Goal: Transaction & Acquisition: Download file/media

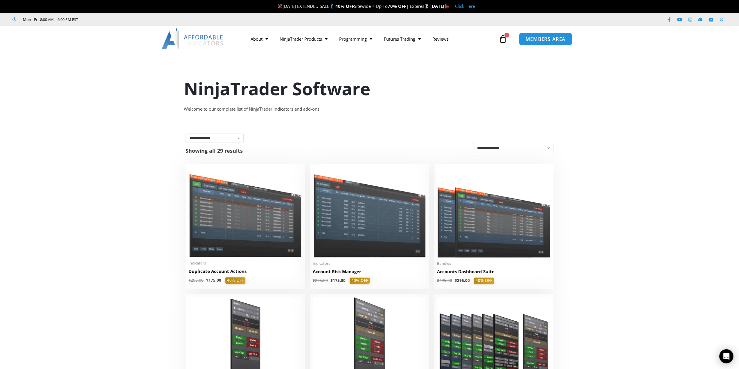
click at [537, 37] on span "MEMBERS AREA" at bounding box center [546, 39] width 40 height 5
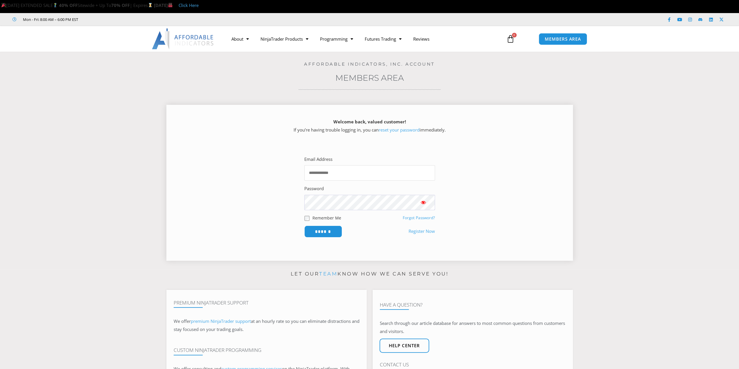
type input "**********"
click at [321, 230] on input "******" at bounding box center [323, 231] width 40 height 12
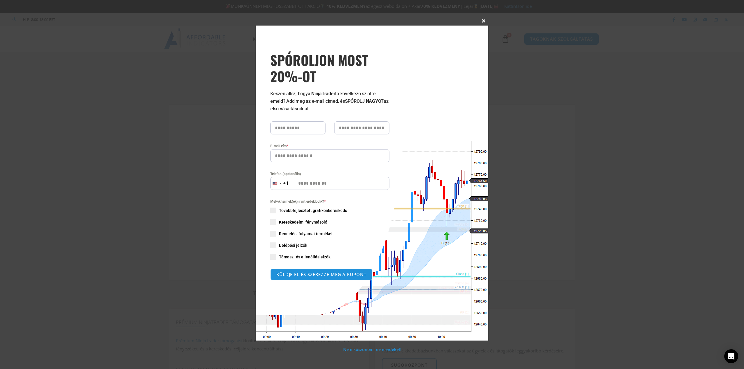
click at [484, 22] on span at bounding box center [483, 20] width 9 height 3
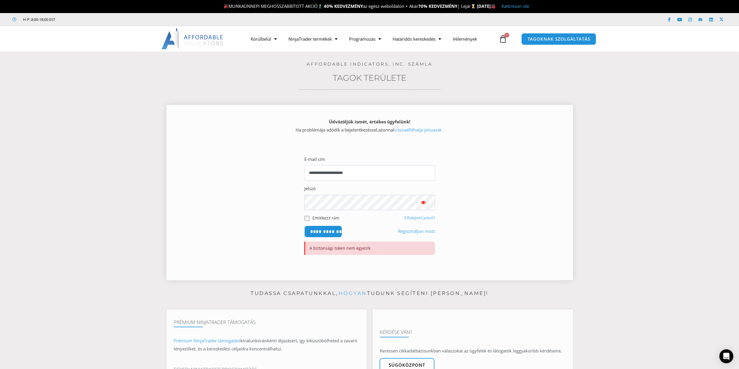
click at [422, 202] on span "Jelszó megjelenítése" at bounding box center [424, 203] width 6 height 6
click at [318, 231] on input "**********" at bounding box center [323, 231] width 40 height 12
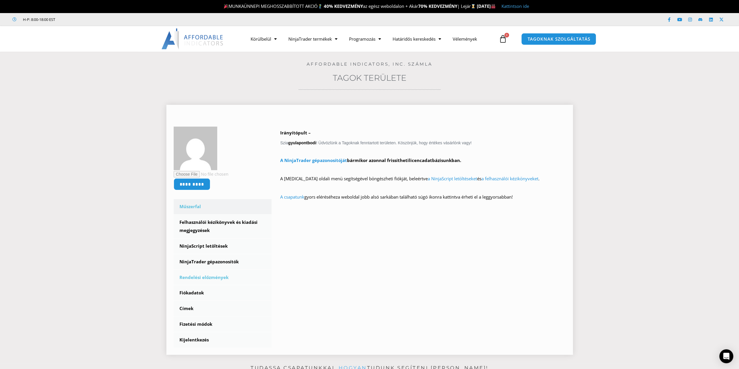
click at [186, 277] on font "Rendelési előzmények" at bounding box center [204, 278] width 49 height 6
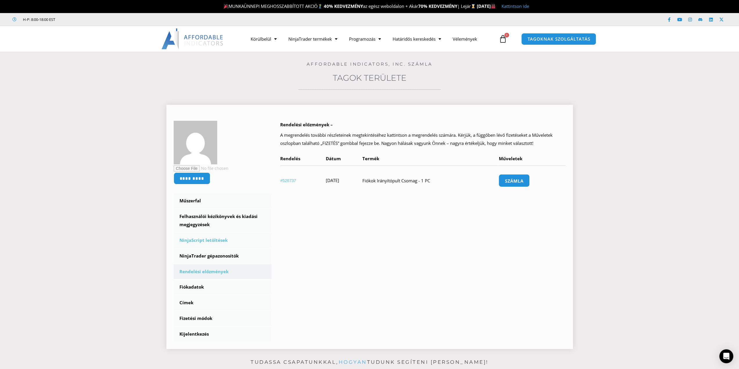
click at [193, 239] on font "NinjaScript letöltések" at bounding box center [204, 240] width 48 height 6
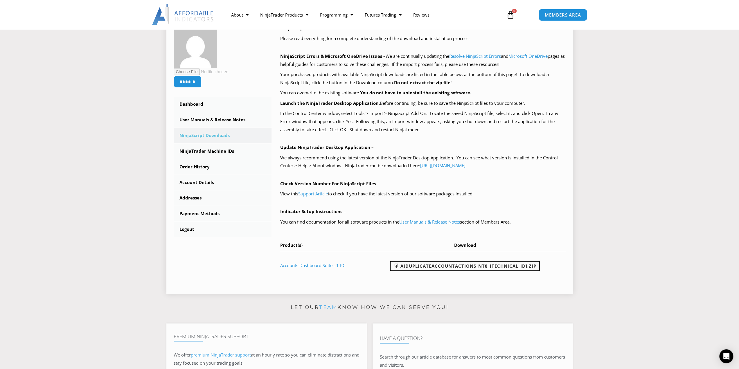
scroll to position [97, 0]
click at [200, 118] on link "User Manuals & Release Notes" at bounding box center [223, 119] width 98 height 15
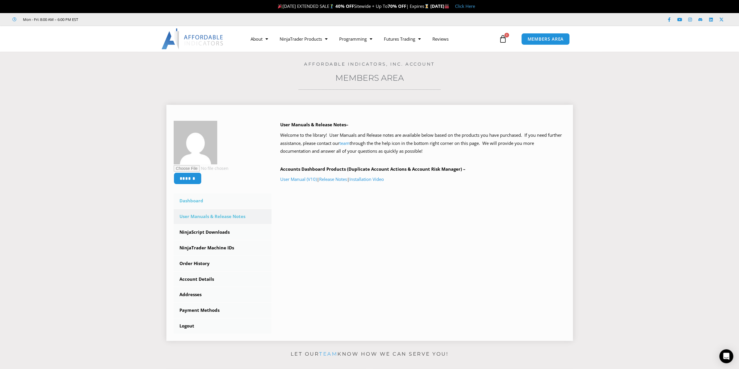
click at [188, 200] on link "Dashboard" at bounding box center [223, 200] width 98 height 15
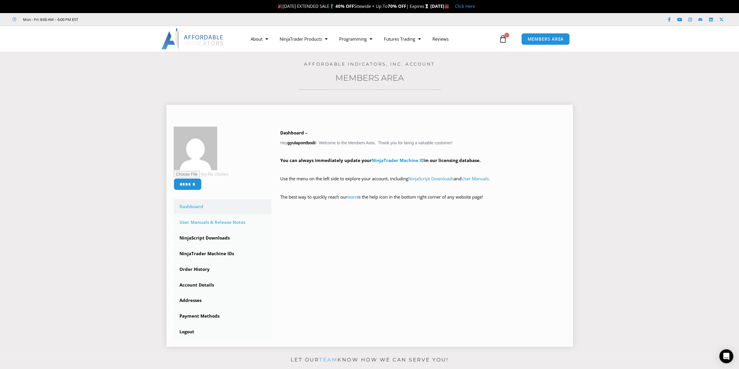
click at [187, 220] on link "User Manuals & Release Notes" at bounding box center [223, 222] width 98 height 15
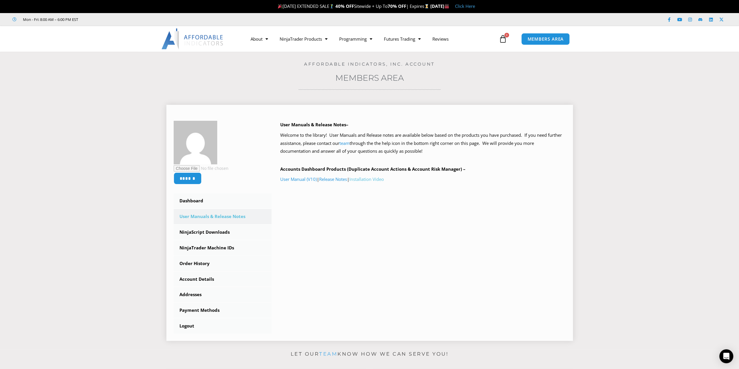
click at [366, 179] on link "Installation Video" at bounding box center [366, 179] width 35 height 6
click at [191, 233] on link "NinjaScript Downloads" at bounding box center [223, 232] width 98 height 15
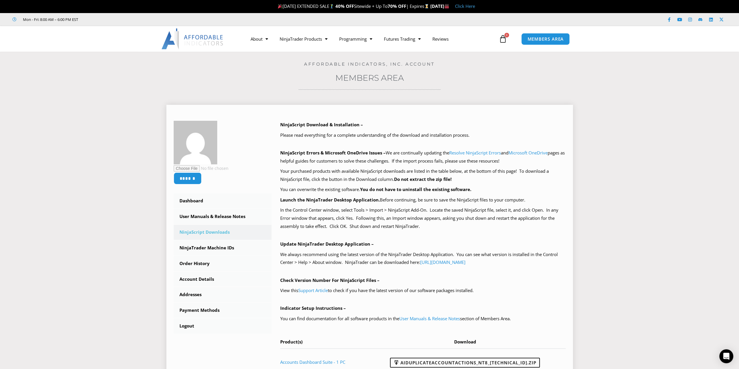
scroll to position [97, 0]
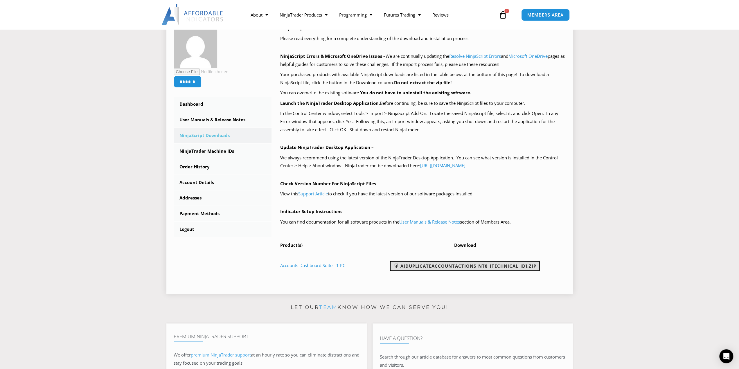
click at [478, 266] on link "AIDuplicateAccountActions_NT8_[TECHNICAL_ID].zip" at bounding box center [465, 266] width 150 height 10
